Goal: Browse casually

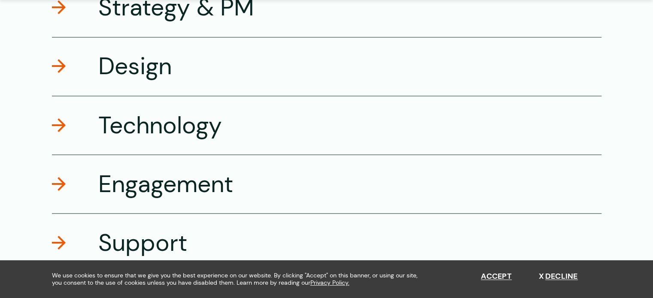
scroll to position [1586, 0]
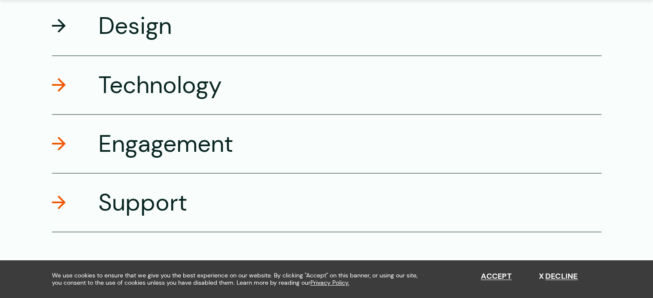
click at [154, 33] on h3 "Design" at bounding box center [134, 26] width 73 height 30
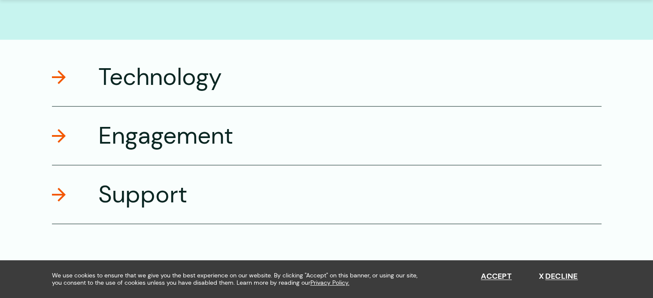
scroll to position [2021, 0]
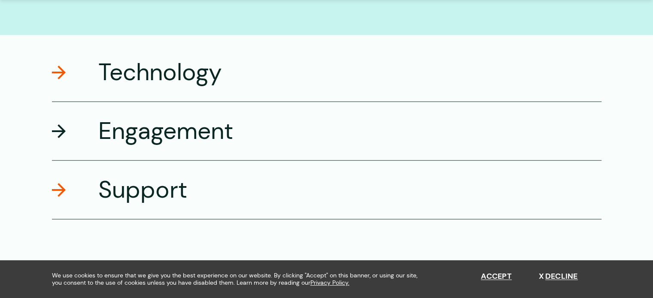
click at [196, 129] on h3 "Engagement" at bounding box center [165, 131] width 135 height 30
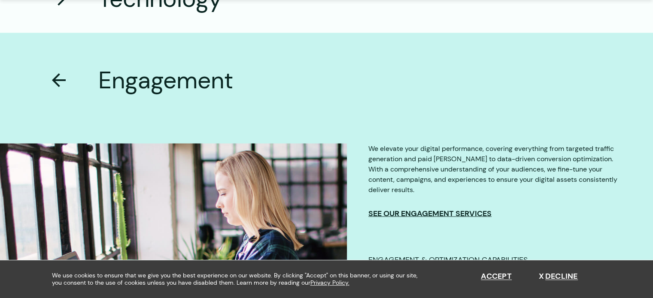
click at [212, 48] on div "Engagement" at bounding box center [326, 73] width 549 height 81
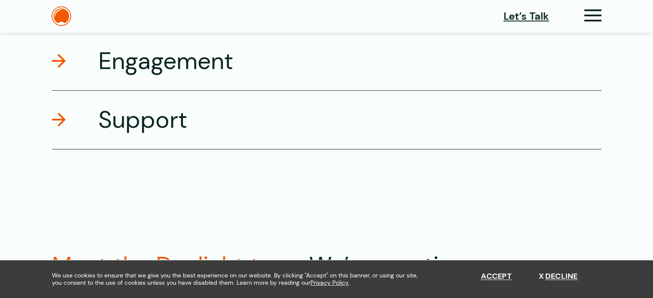
scroll to position [1667, 0]
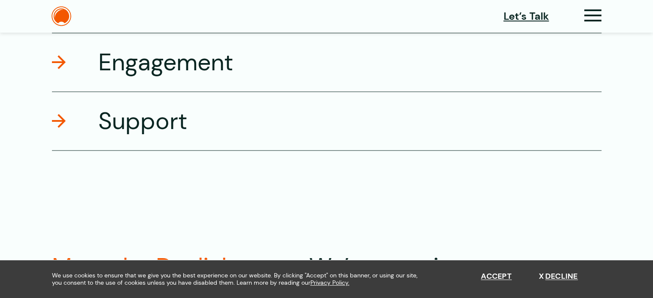
click at [215, 15] on header "Let’s Talk Clients Capabilities Process People About Contact News Careers Retai…" at bounding box center [326, 16] width 653 height 33
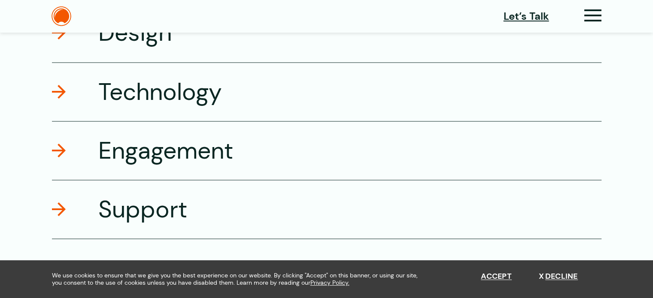
scroll to position [1563, 0]
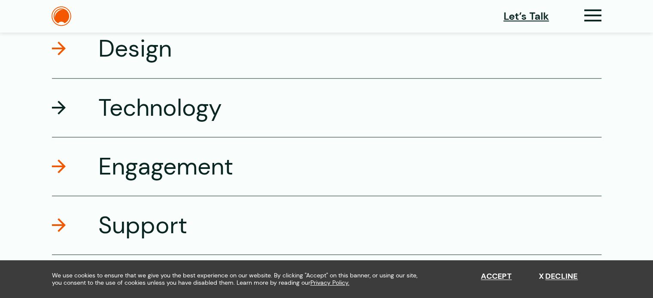
click at [215, 104] on h3 "Technology" at bounding box center [160, 107] width 124 height 30
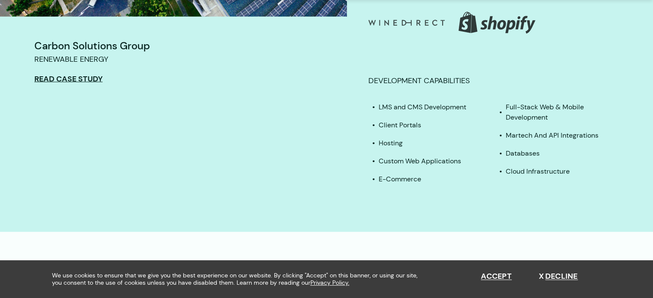
scroll to position [1972, 0]
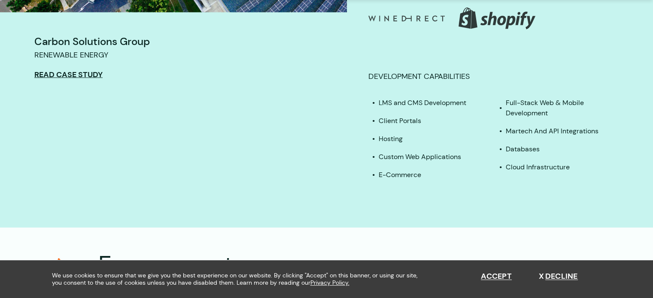
drag, startPoint x: 659, startPoint y: 164, endPoint x: 566, endPoint y: 15, distance: 176.1
drag, startPoint x: 657, startPoint y: 158, endPoint x: 402, endPoint y: 243, distance: 268.9
click at [402, 243] on div "Engagement" at bounding box center [326, 265] width 549 height 59
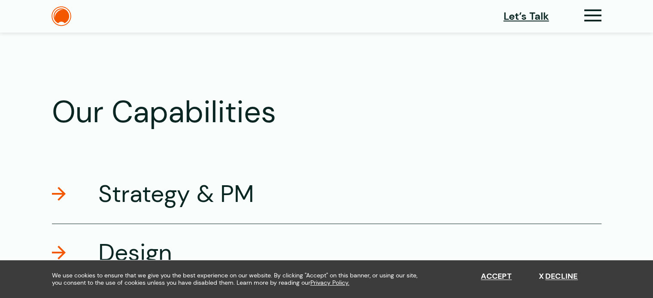
scroll to position [1345, 0]
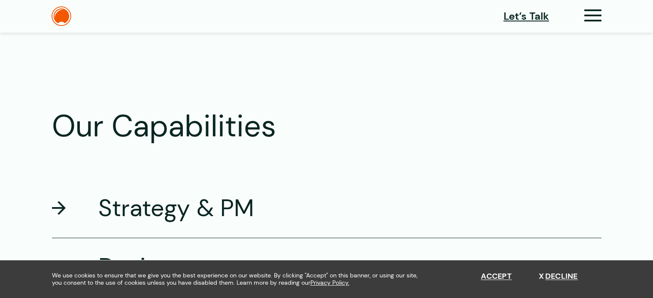
click at [332, 221] on div "Strategy & PM" at bounding box center [326, 208] width 549 height 59
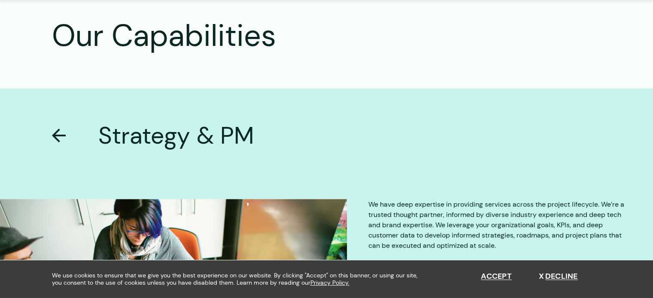
scroll to position [1491, 0]
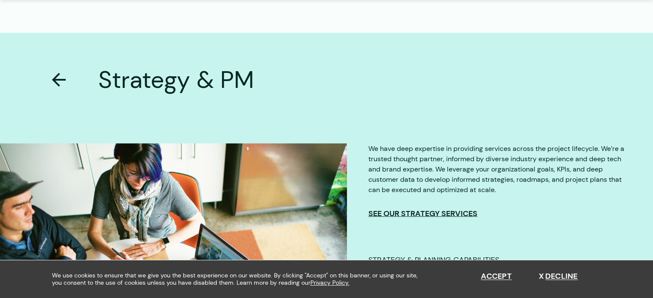
drag, startPoint x: 657, startPoint y: 120, endPoint x: 644, endPoint y: 23, distance: 97.9
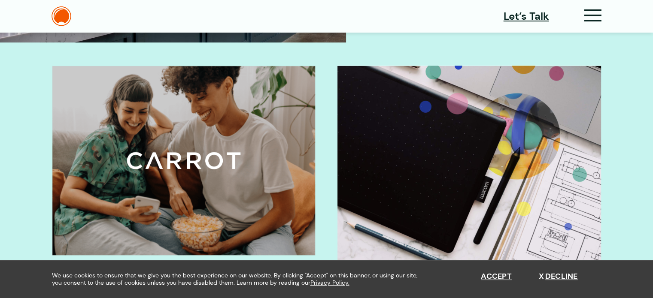
scroll to position [0, 0]
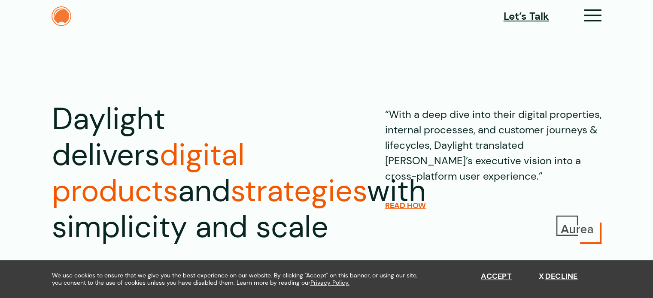
click at [65, 12] on img at bounding box center [61, 16] width 20 height 20
